Goal: Information Seeking & Learning: Learn about a topic

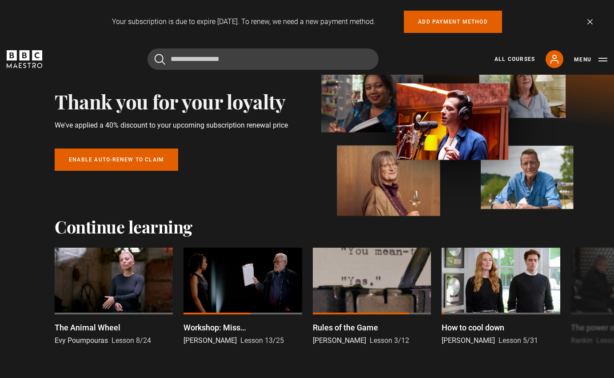
scroll to position [72, 0]
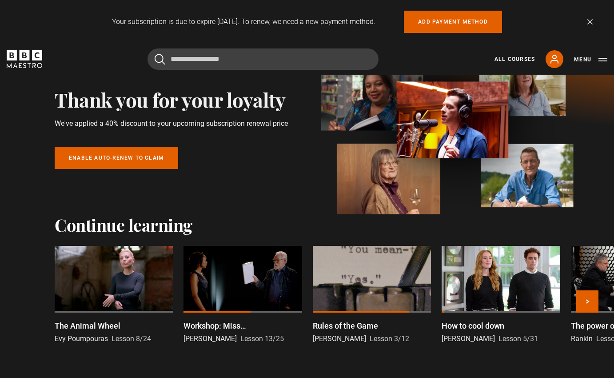
click at [112, 276] on div at bounding box center [114, 279] width 118 height 67
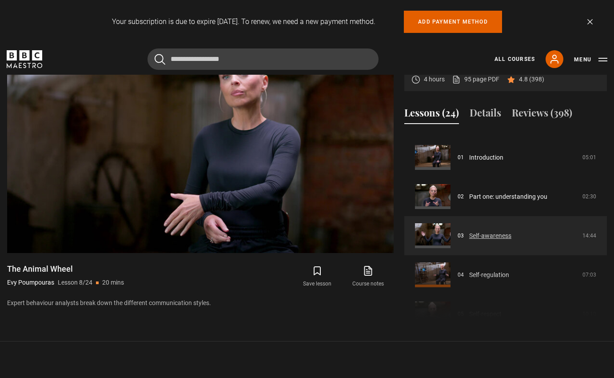
scroll to position [65, 0]
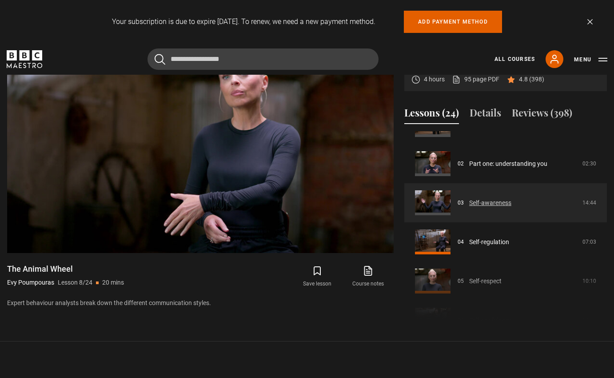
click at [499, 200] on link "Self-awareness" at bounding box center [490, 202] width 42 height 9
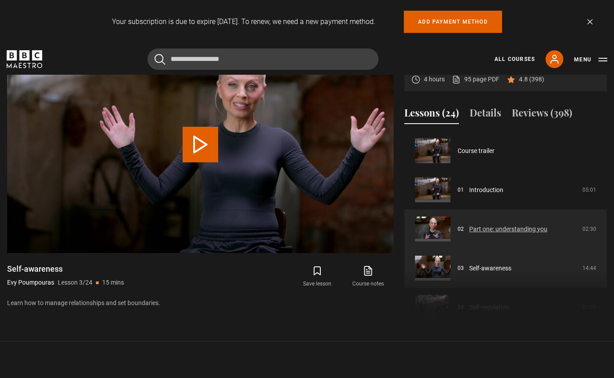
scroll to position [78, 0]
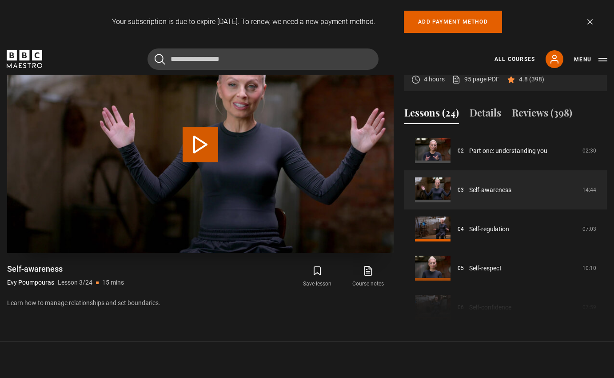
click at [194, 152] on button "Play Lesson Self-awareness" at bounding box center [201, 145] width 36 height 36
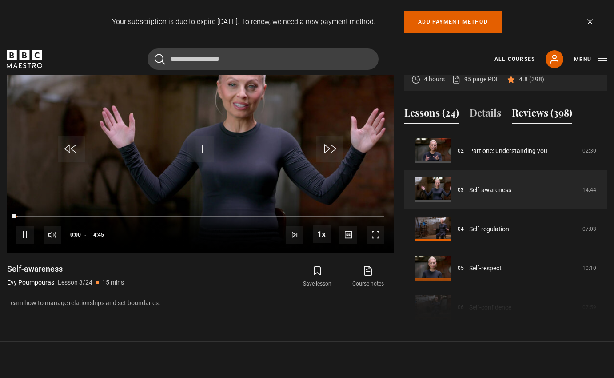
click at [564, 112] on button "Reviews (398)" at bounding box center [542, 114] width 60 height 19
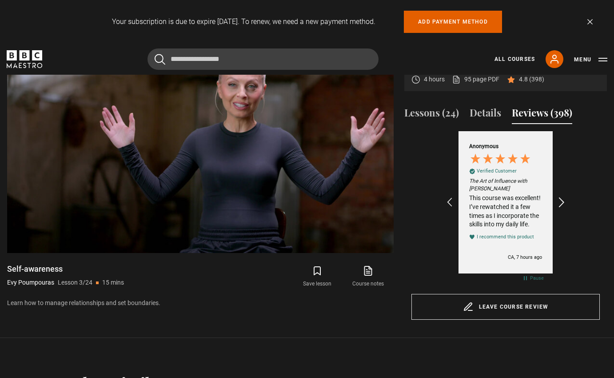
click at [562, 203] on icon "REVIEWS.io Carousel Scroll Right" at bounding box center [562, 202] width 12 height 12
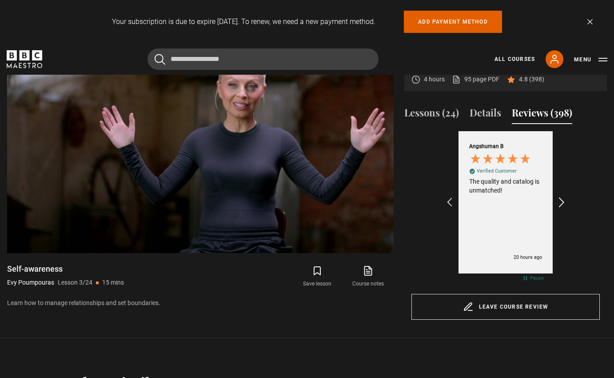
click at [562, 203] on icon "REVIEWS.io Carousel Scroll Right" at bounding box center [562, 202] width 12 height 12
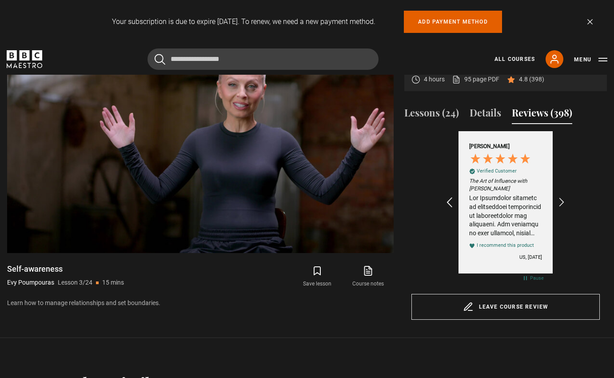
click at [451, 201] on icon "REVIEWS.io Carousel Scroll Left" at bounding box center [449, 202] width 12 height 12
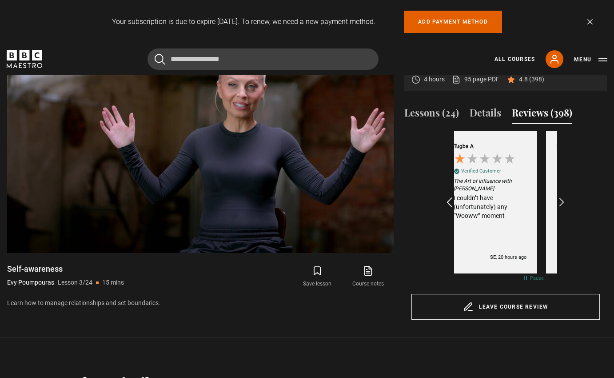
scroll to position [0, 309]
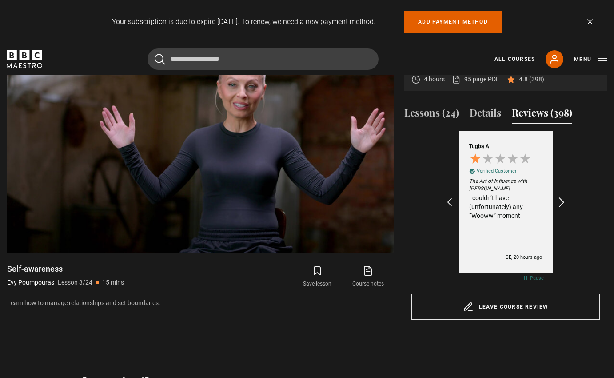
click at [562, 199] on icon "REVIEWS.io Carousel Scroll Right" at bounding box center [562, 202] width 12 height 12
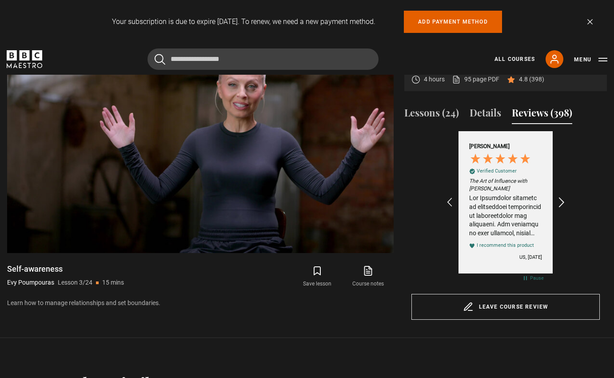
click at [562, 199] on icon "REVIEWS.io Carousel Scroll Right" at bounding box center [562, 202] width 12 height 12
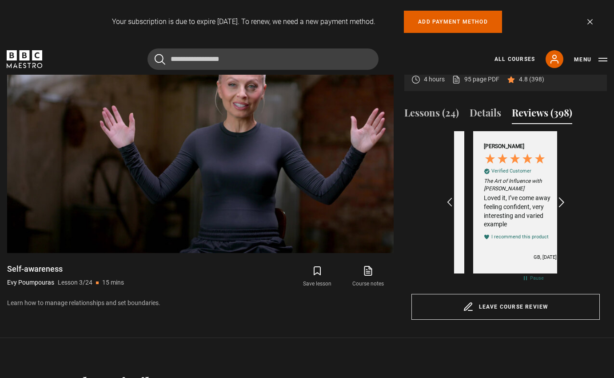
scroll to position [0, 515]
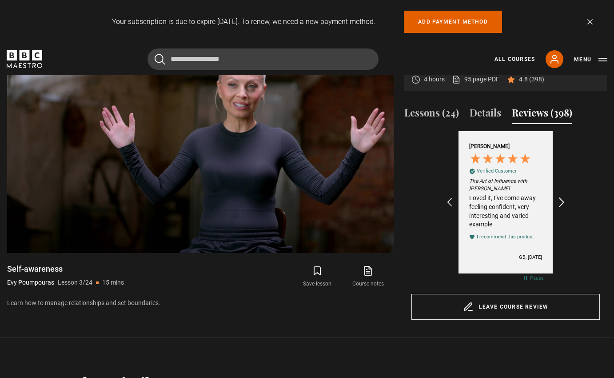
click at [562, 199] on icon "REVIEWS.io Carousel Scroll Right" at bounding box center [562, 202] width 12 height 12
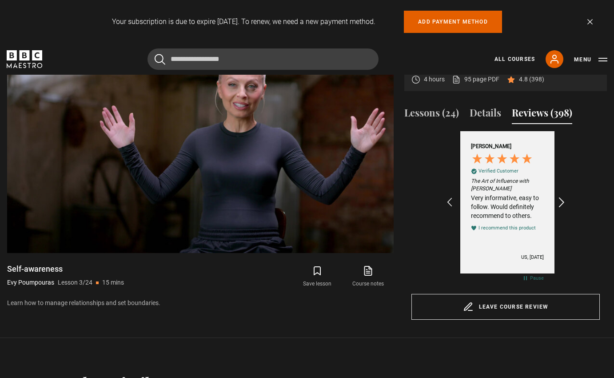
scroll to position [0, 618]
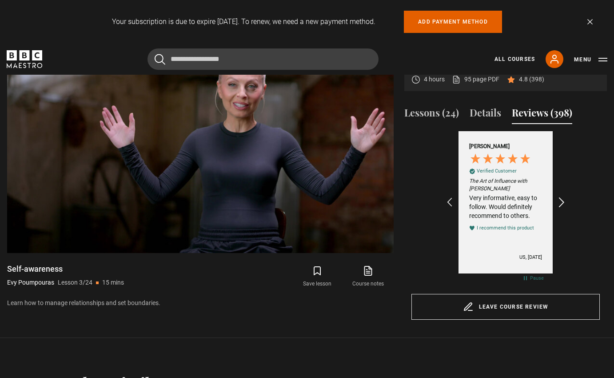
click at [562, 199] on icon "REVIEWS.io Carousel Scroll Right" at bounding box center [562, 202] width 12 height 12
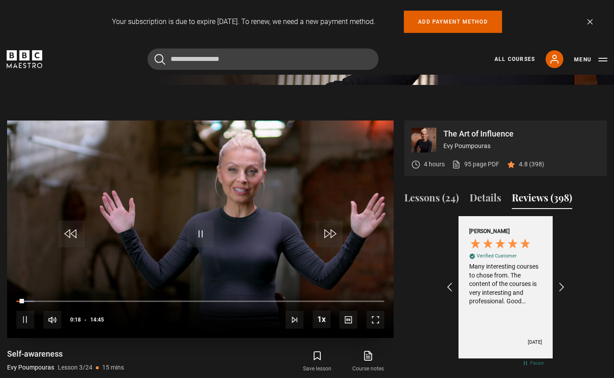
scroll to position [347, 0]
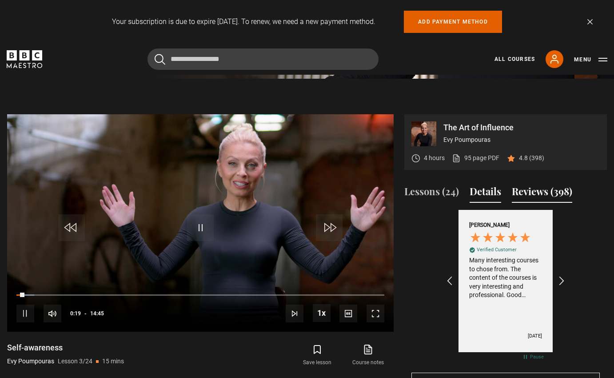
click at [475, 195] on button "Details" at bounding box center [486, 193] width 32 height 19
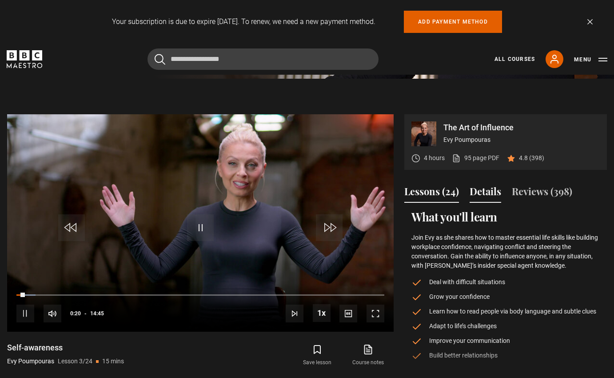
click at [425, 193] on button "Lessons (24)" at bounding box center [431, 193] width 55 height 19
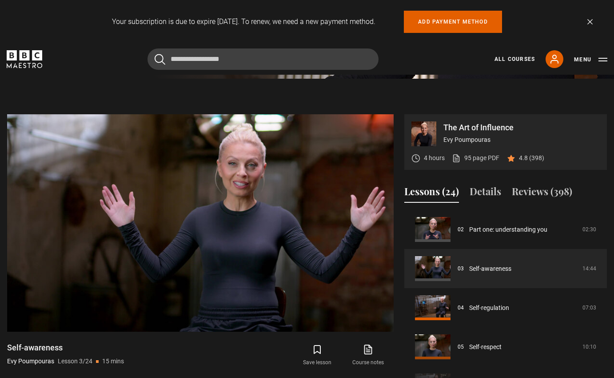
click at [590, 19] on link "Dismiss" at bounding box center [589, 21] width 5 height 5
click at [589, 22] on link "Dismiss" at bounding box center [589, 21] width 5 height 5
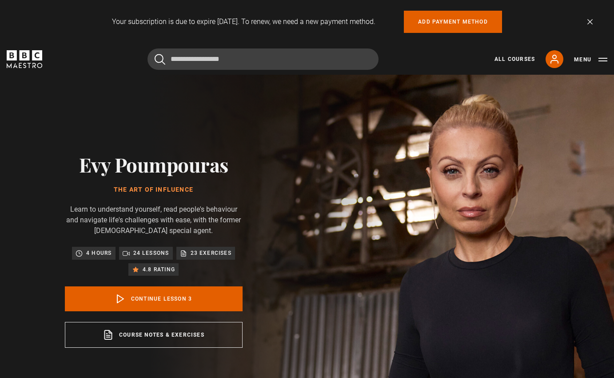
scroll to position [78, 0]
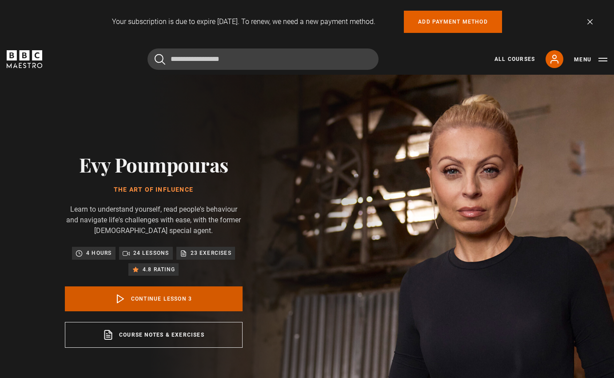
click at [118, 296] on polygon at bounding box center [120, 299] width 6 height 8
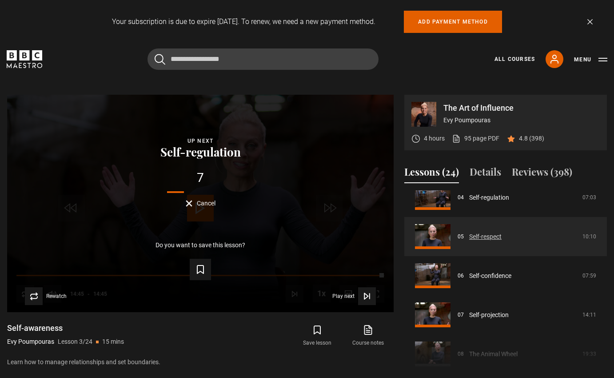
scroll to position [185, 0]
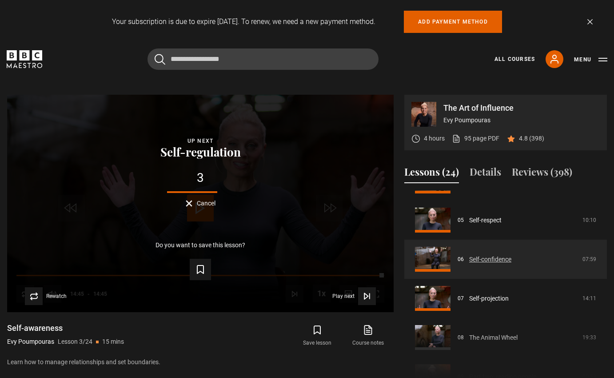
click at [511, 263] on link "Self-confidence" at bounding box center [490, 259] width 42 height 9
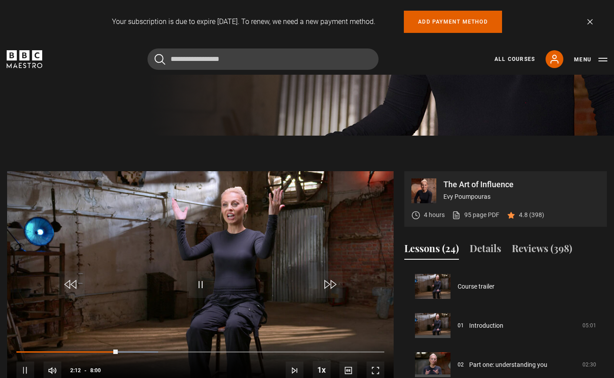
scroll to position [295, 0]
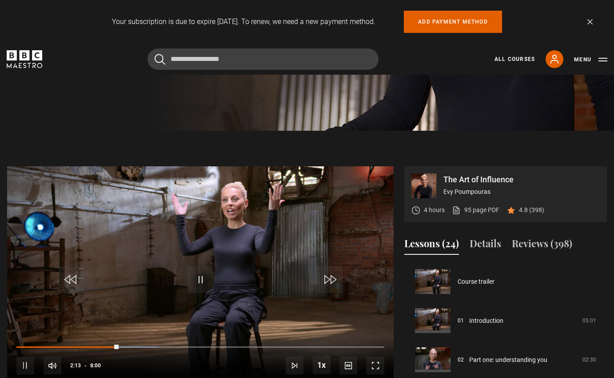
click at [203, 275] on span "Video Player" at bounding box center [200, 279] width 27 height 27
click at [197, 277] on span "Video Player" at bounding box center [200, 279] width 27 height 27
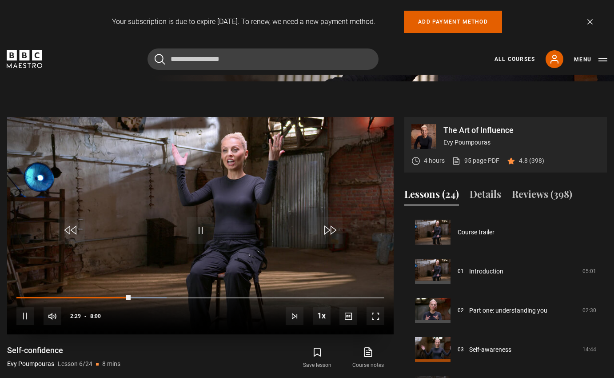
scroll to position [346, 0]
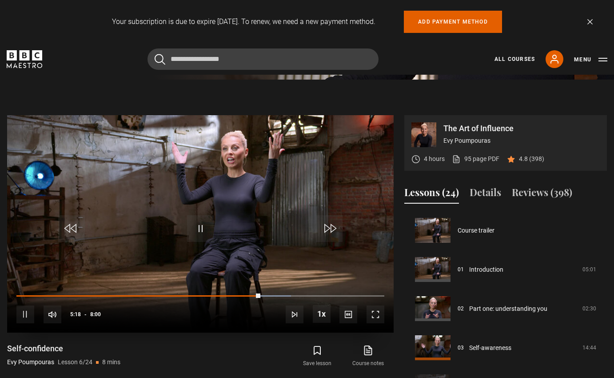
click at [211, 292] on div "10s Skip Back 10 seconds Pause 10s Skip Forward 10 seconds Loaded : 74.67% 4:19…" at bounding box center [200, 307] width 387 height 49
click at [207, 294] on div "10s Skip Back 10 seconds Pause 10s Skip Forward 10 seconds Loaded : 74.67% 4:08…" at bounding box center [200, 307] width 387 height 49
click at [207, 293] on div "10s Skip Back 10 seconds Pause 10s Skip Forward 10 seconds Loaded : 75.08% 4:08…" at bounding box center [200, 307] width 387 height 49
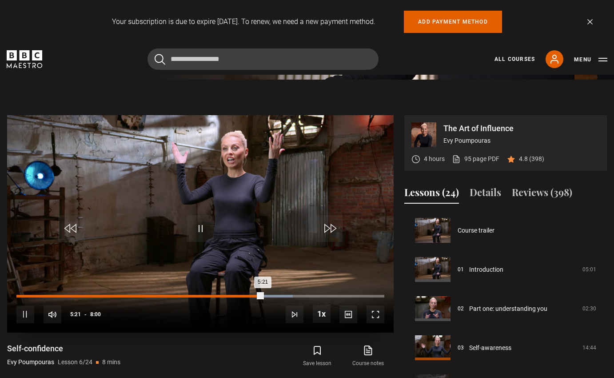
click at [206, 295] on div "4:06" at bounding box center [206, 296] width 1 height 3
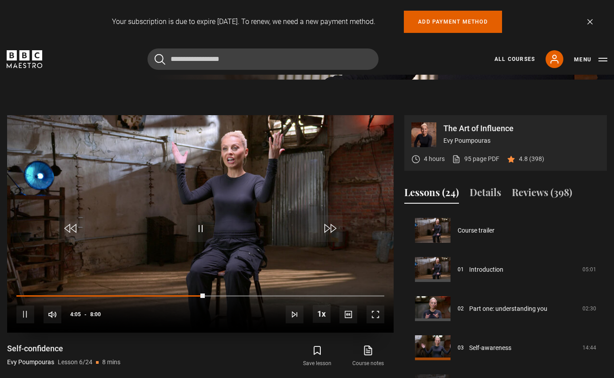
click at [197, 230] on span "Video Player" at bounding box center [200, 228] width 27 height 27
click at [198, 228] on span "Video Player" at bounding box center [200, 228] width 27 height 27
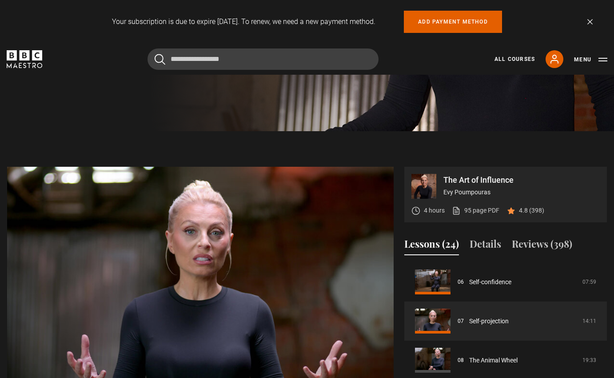
scroll to position [351, 0]
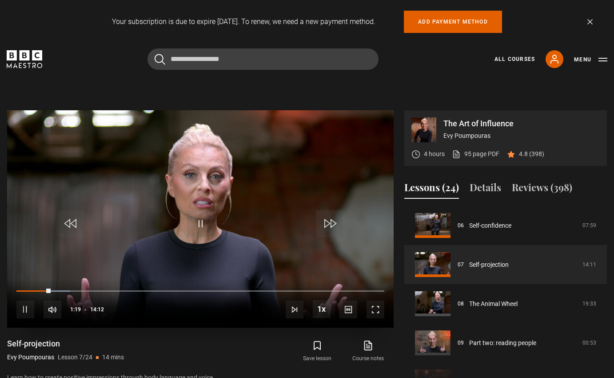
click at [17, 289] on div "10s Skip Back 10 seconds Pause 10s Skip Forward 10 seconds Loaded : 14.64% 00:0…" at bounding box center [200, 303] width 387 height 49
click at [19, 288] on div "10s Skip Back 10 seconds Pause 10s Skip Forward 10 seconds Loaded : 14.64% 00:0…" at bounding box center [200, 303] width 387 height 49
click at [20, 291] on div "Loaded : 15.27% 00:06 01:20" at bounding box center [200, 291] width 368 height 3
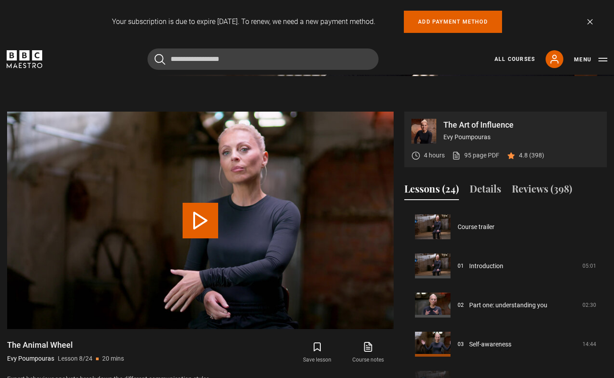
scroll to position [274, 0]
